Goal: Check status: Check status

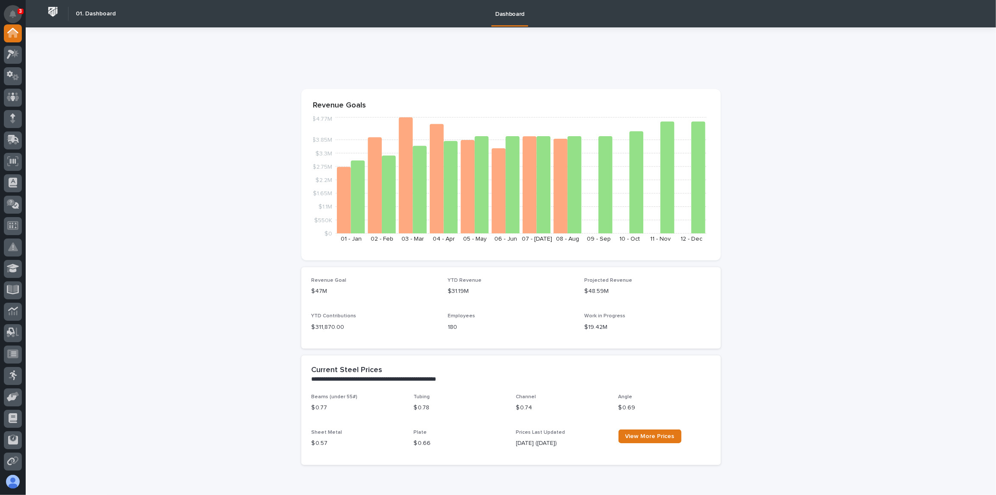
click at [14, 9] on button "Notifications" at bounding box center [13, 14] width 18 height 18
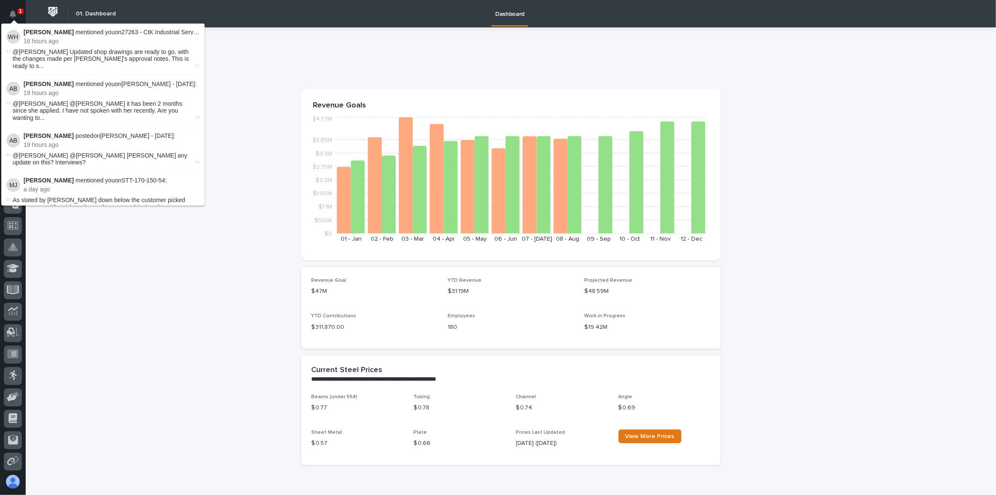
click at [60, 51] on span "@[PERSON_NAME] Updated shop drawings are ready to go, with the changes made per…" at bounding box center [103, 58] width 181 height 21
click at [62, 100] on span "@[PERSON_NAME] @[PERSON_NAME] it has been 2 months since she applied. I have no…" at bounding box center [103, 110] width 181 height 21
click at [62, 152] on span "@[PERSON_NAME] @[PERSON_NAME] [PERSON_NAME] any update on this? Interviews?" at bounding box center [100, 159] width 175 height 14
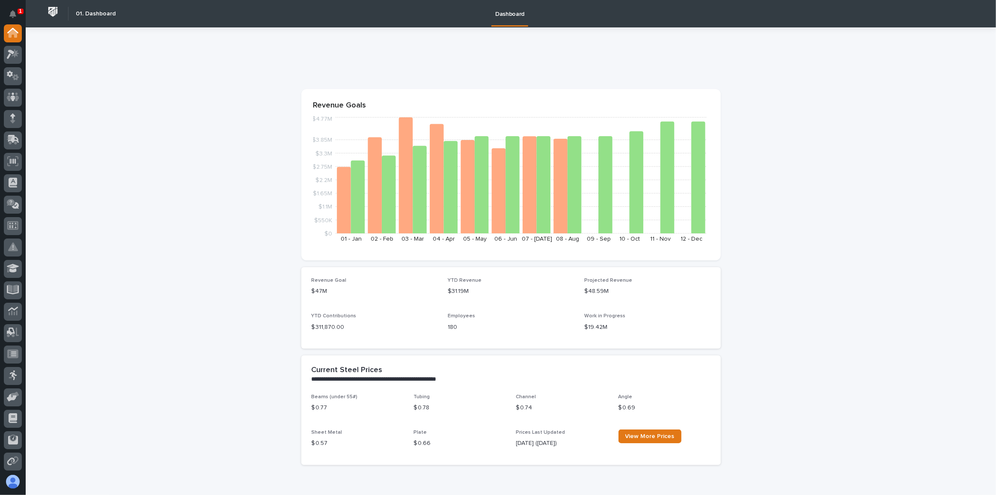
click at [11, 72] on icon at bounding box center [10, 74] width 6 height 6
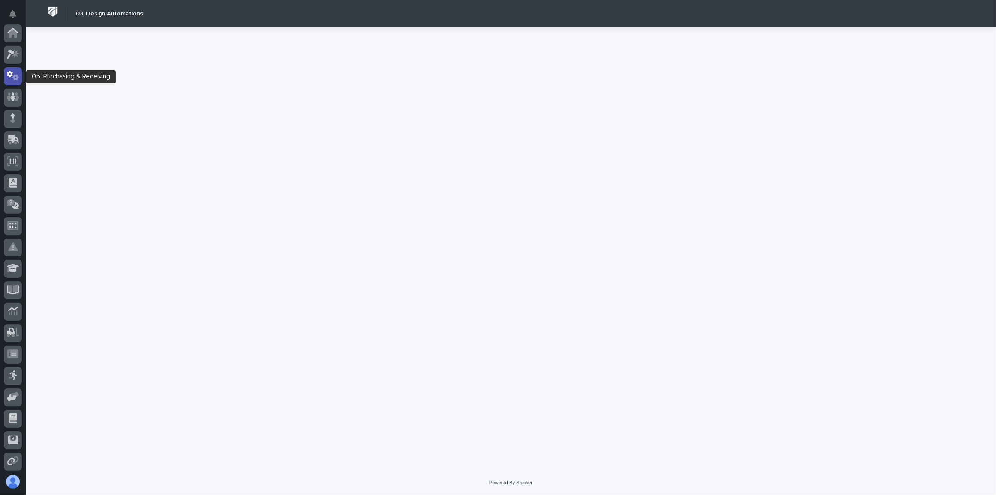
scroll to position [42, 0]
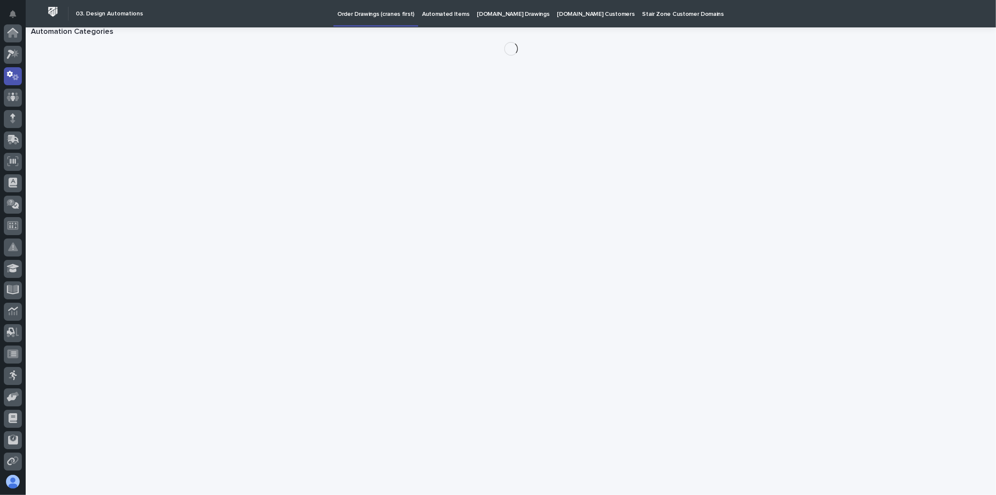
scroll to position [42, 0]
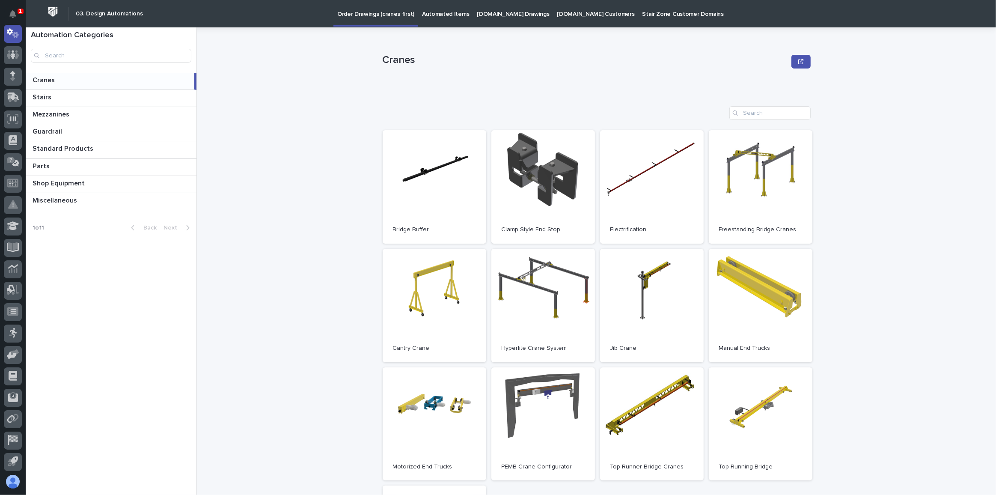
click at [510, 11] on p "[DOMAIN_NAME] Drawings" at bounding box center [513, 9] width 72 height 18
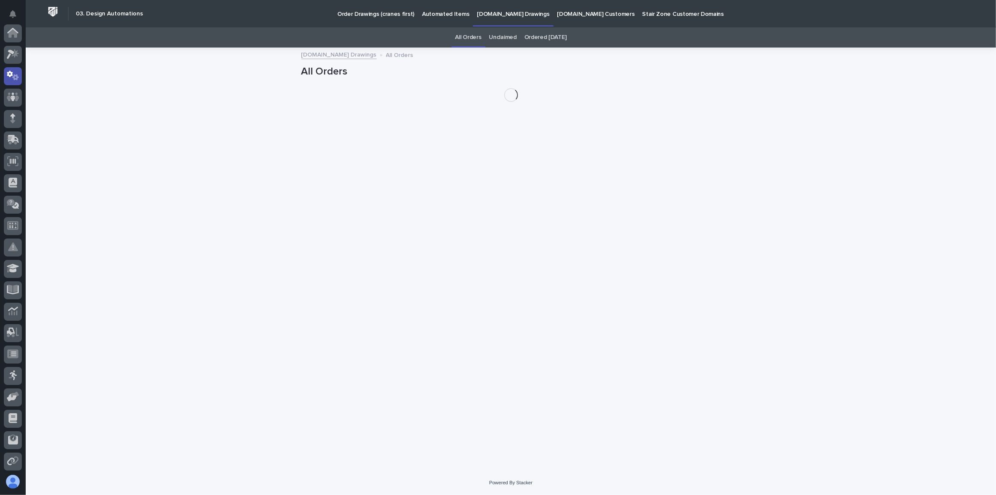
scroll to position [42, 0]
